Goal: Use online tool/utility: Utilize a website feature to perform a specific function

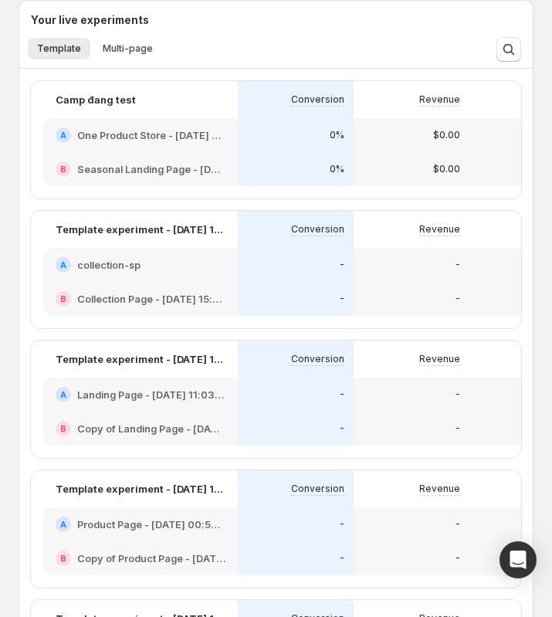
scroll to position [542, 0]
